Goal: Task Accomplishment & Management: Use online tool/utility

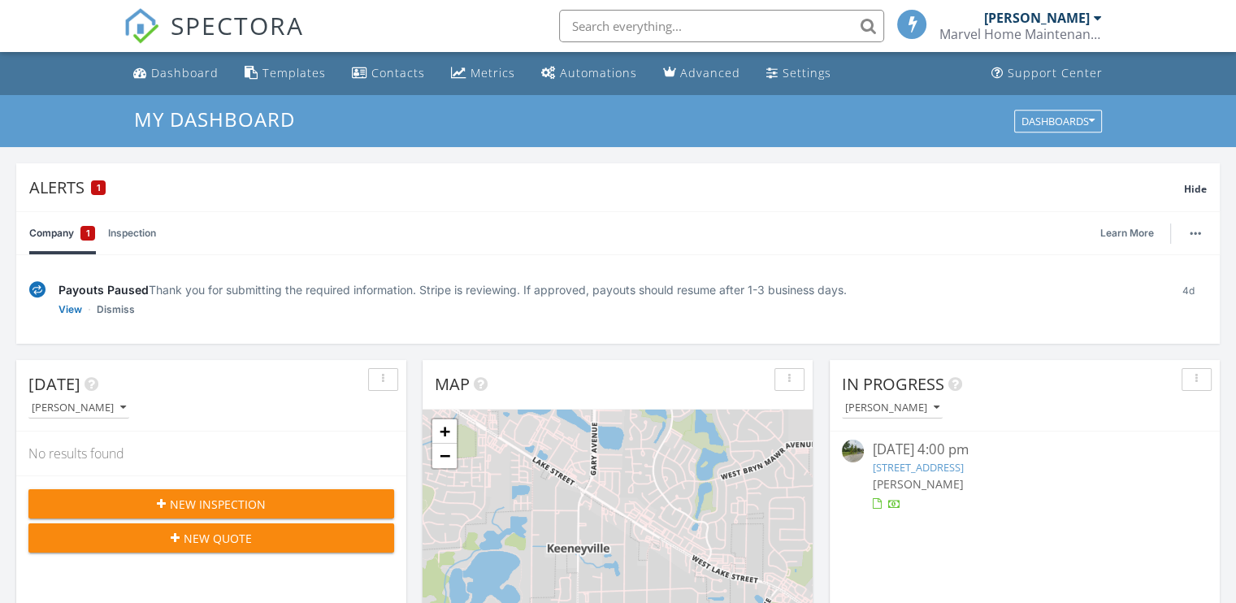
scroll to position [7, 8]
click at [79, 233] on link "Company 1" at bounding box center [62, 233] width 66 height 42
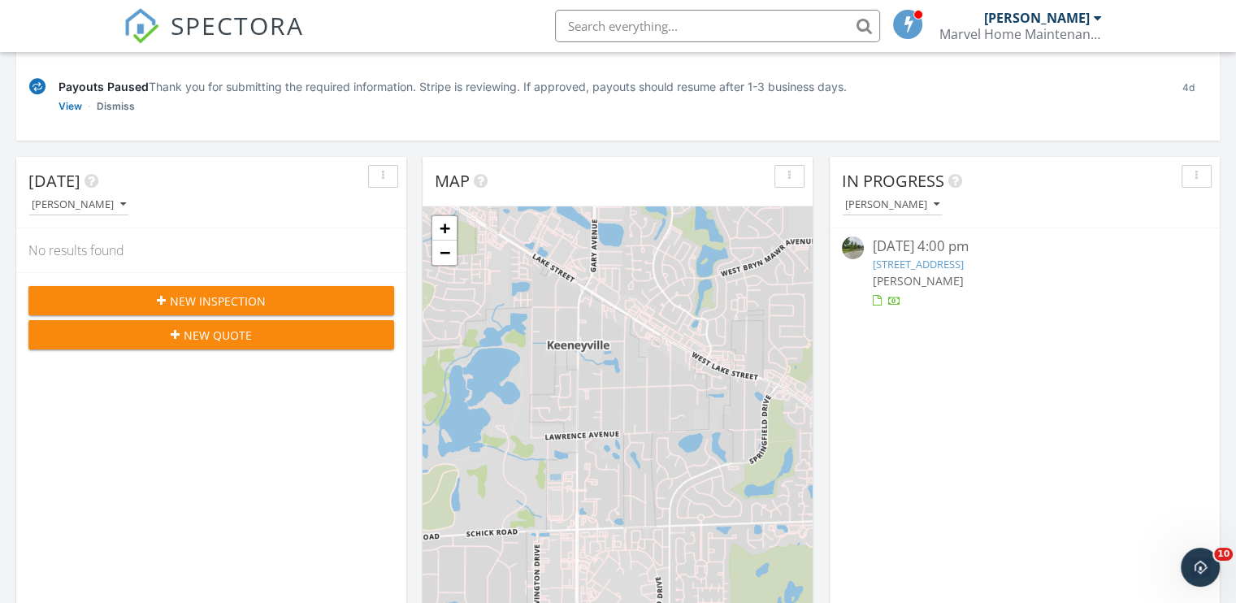
scroll to position [0, 0]
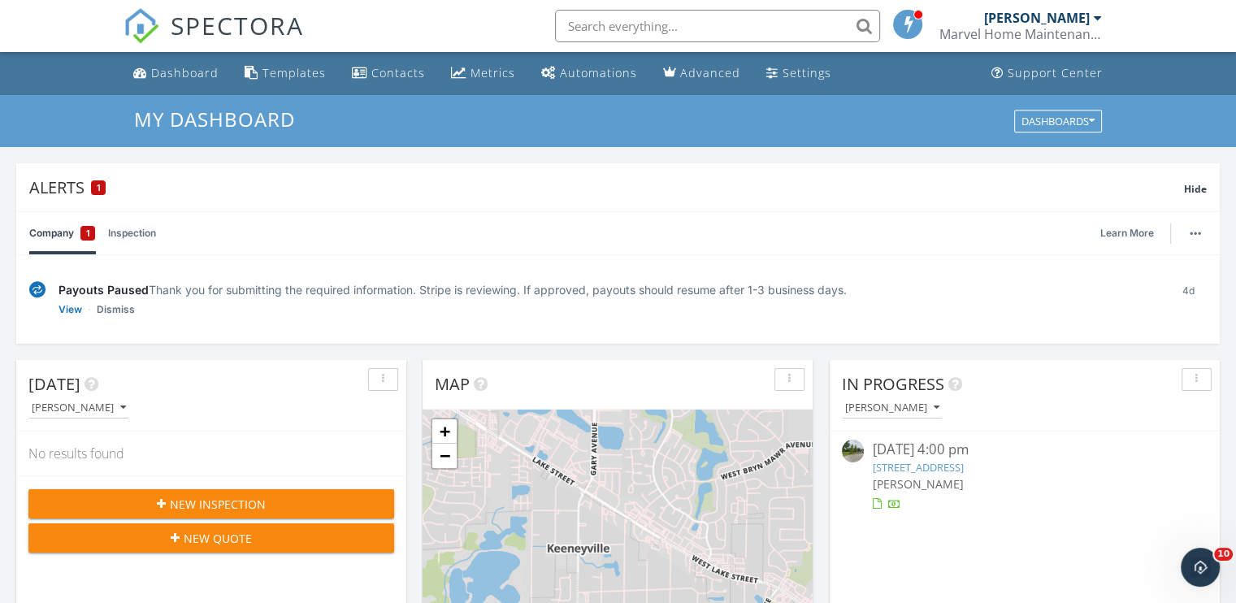
click at [94, 188] on div "1" at bounding box center [98, 187] width 15 height 15
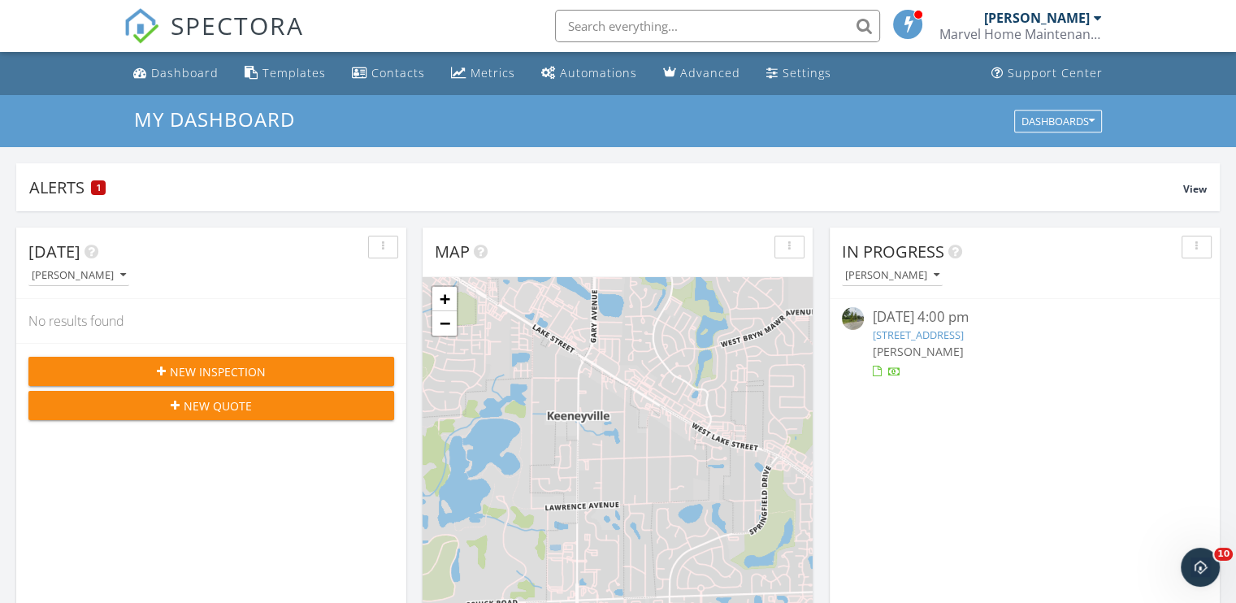
click at [93, 188] on div "1" at bounding box center [98, 187] width 15 height 15
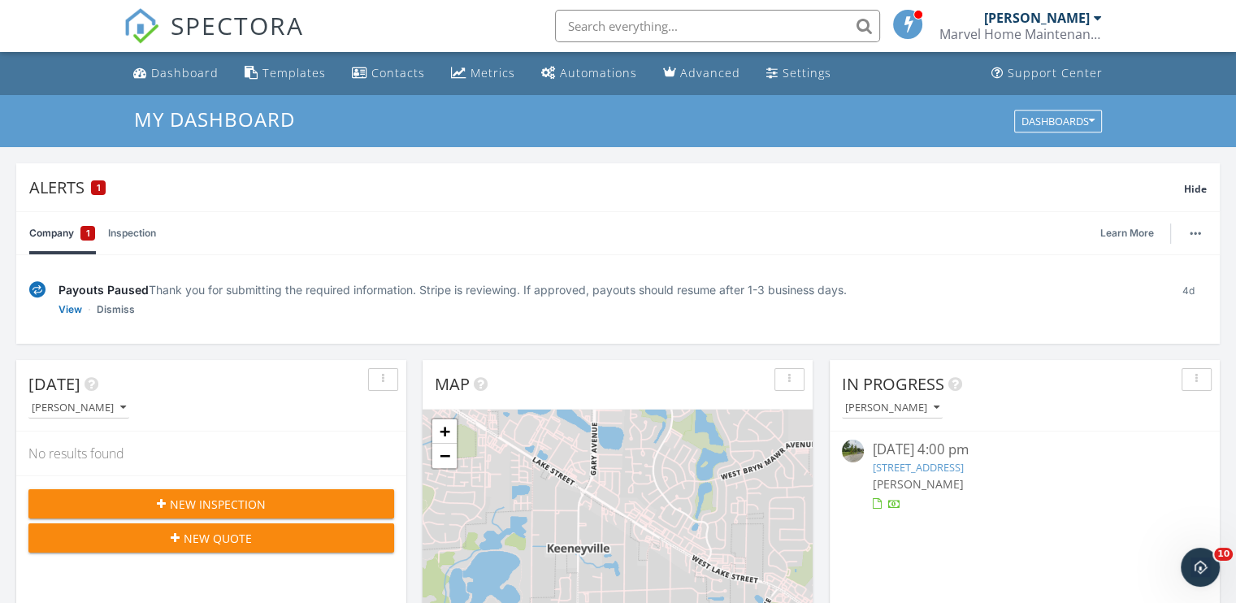
click at [117, 239] on link "Inspection" at bounding box center [132, 233] width 48 height 42
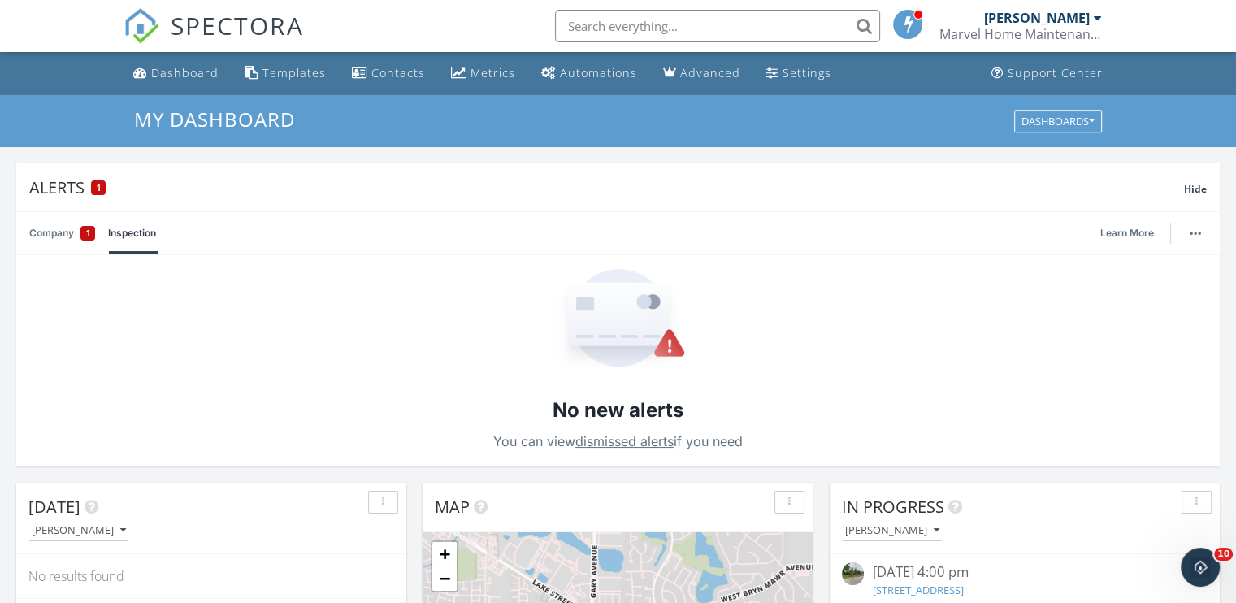
click at [59, 233] on link "Company 1" at bounding box center [62, 233] width 66 height 42
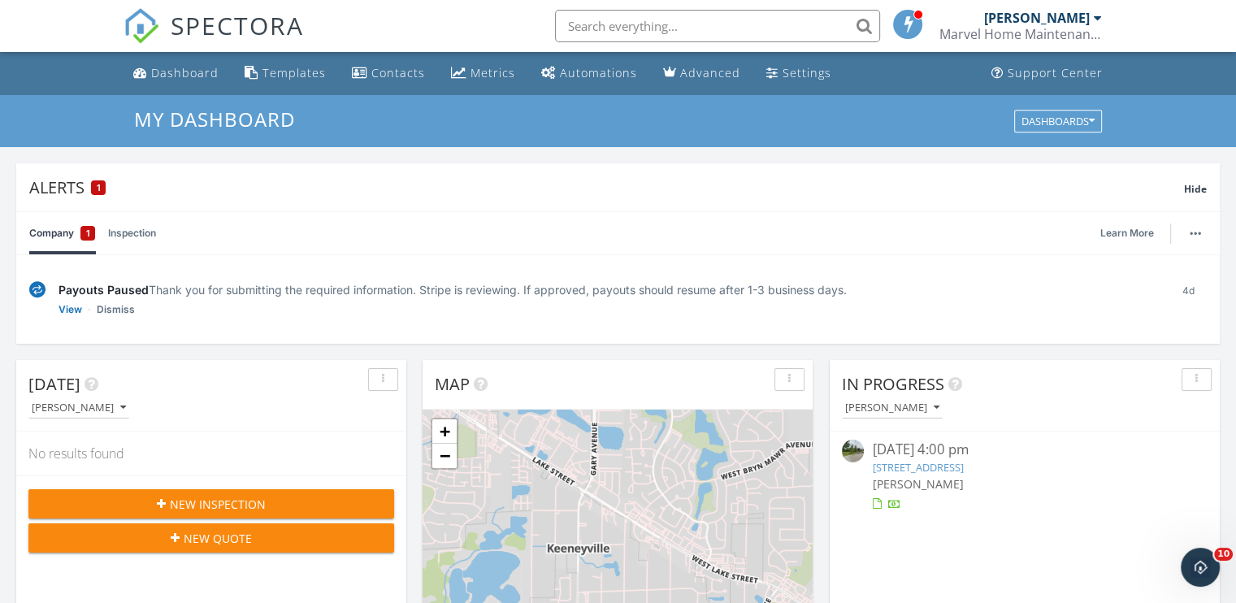
click at [67, 308] on link "View" at bounding box center [71, 310] width 24 height 16
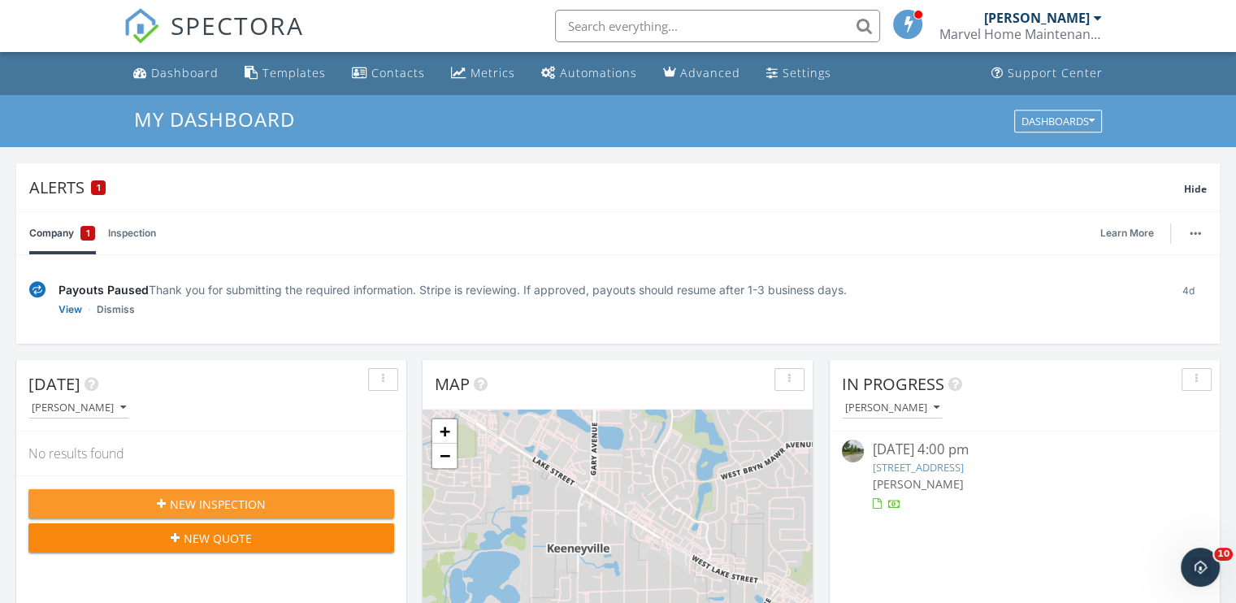
click at [214, 496] on span "New Inspection" at bounding box center [218, 504] width 96 height 17
